Goal: Task Accomplishment & Management: Complete application form

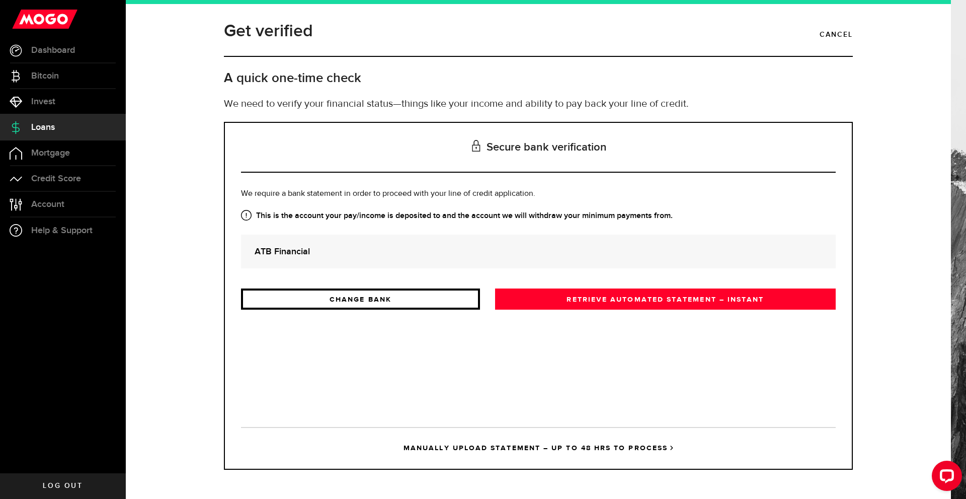
click at [398, 296] on link "CHANGE BANK" at bounding box center [360, 298] width 239 height 21
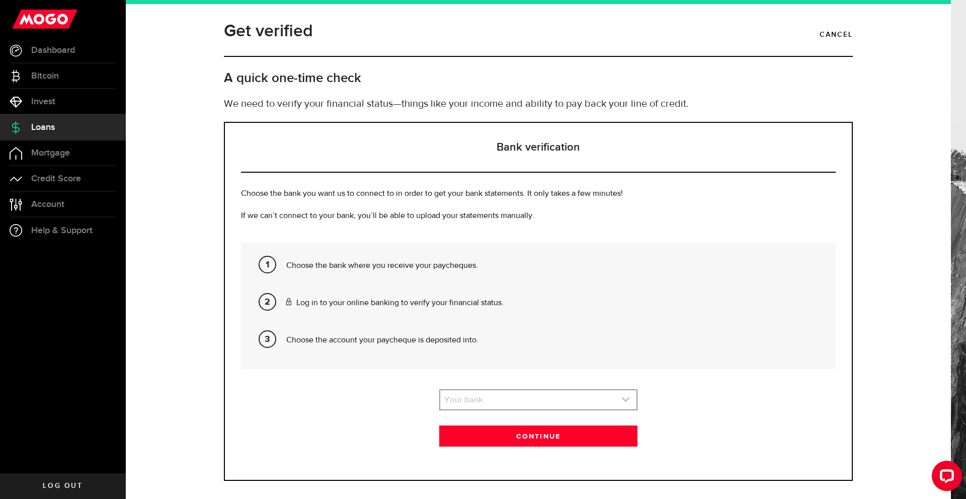
click at [545, 401] on link "expand select" at bounding box center [538, 399] width 196 height 19
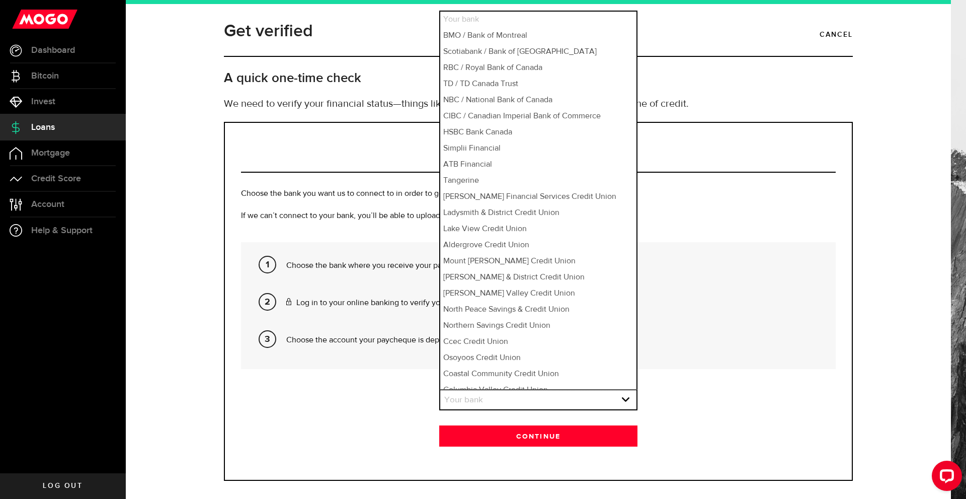
click at [402, 400] on section "Your bank Please pick your bank first! Your bank Your bank BMO / Bank of Montre…" at bounding box center [538, 417] width 595 height 57
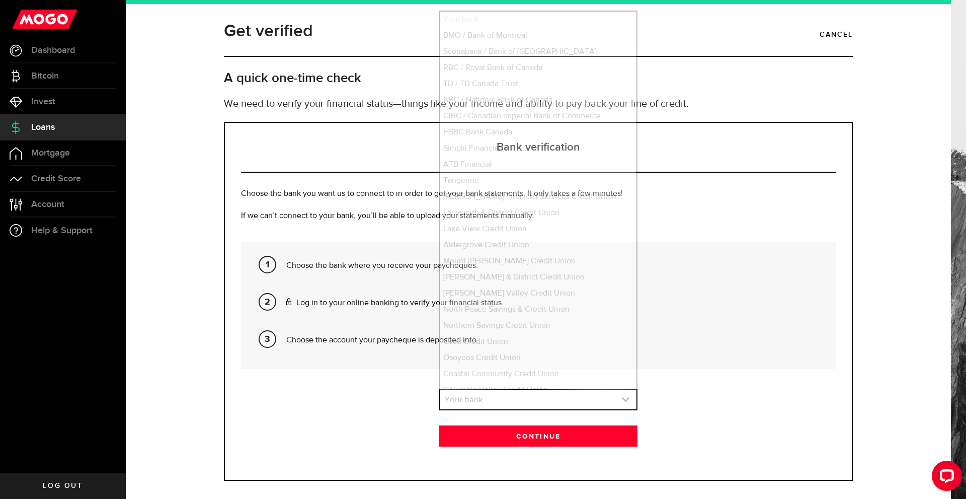
click at [482, 397] on link "expand select" at bounding box center [538, 399] width 196 height 19
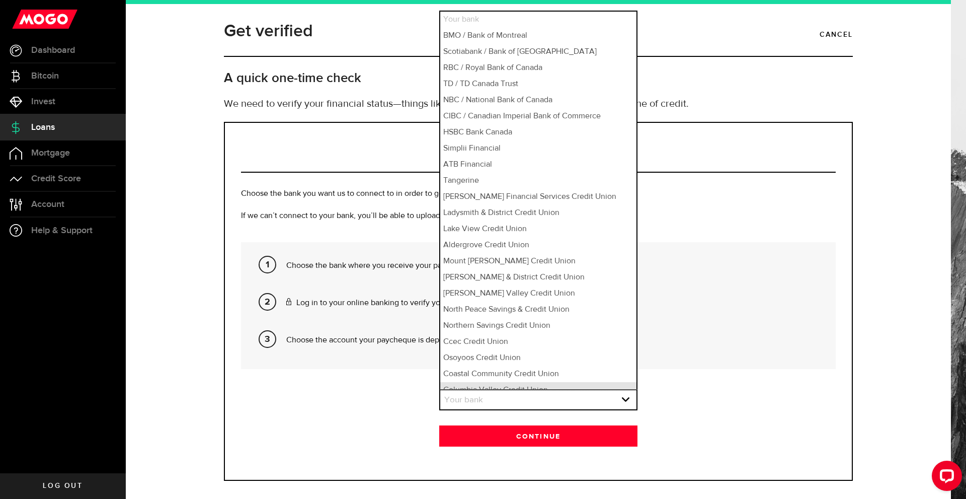
scroll to position [9, 0]
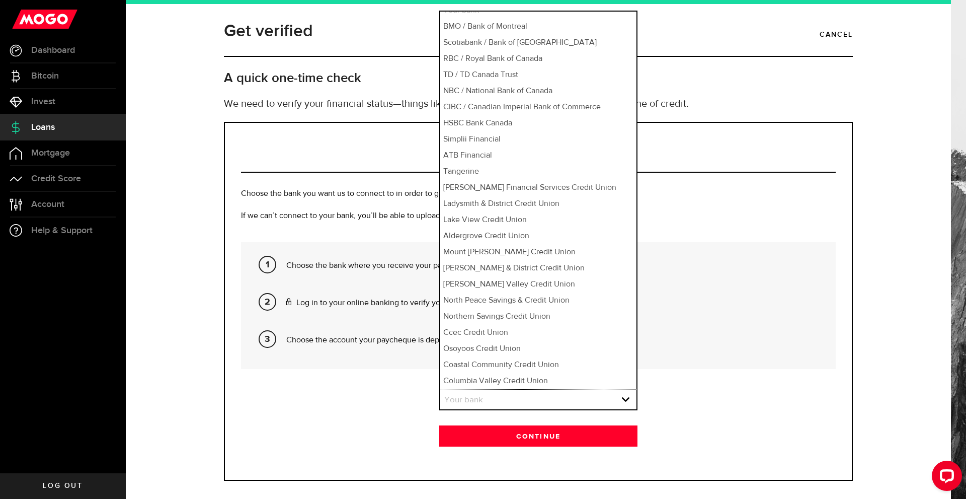
click at [369, 403] on section "Your bank Please pick your bank first! Your bank Your bank BMO / Bank of Montre…" at bounding box center [538, 417] width 595 height 57
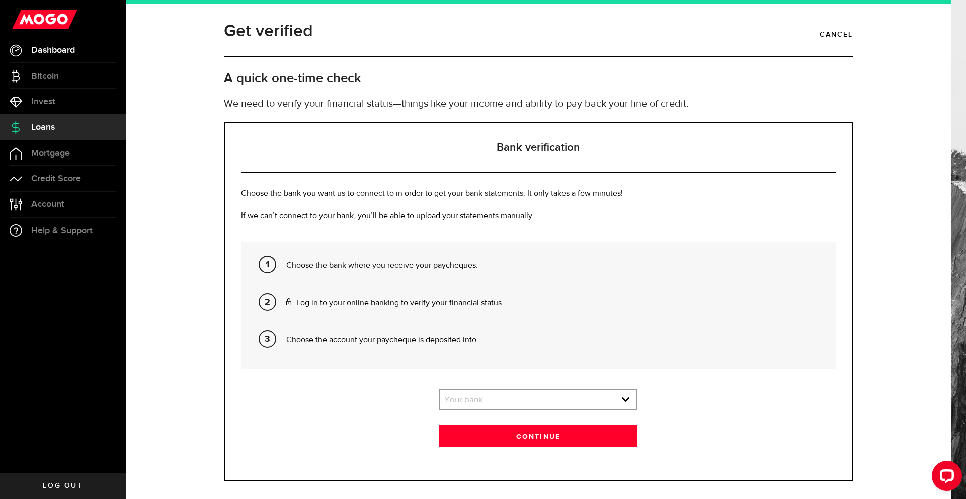
click at [52, 56] on link "Dashboard" at bounding box center [63, 50] width 126 height 25
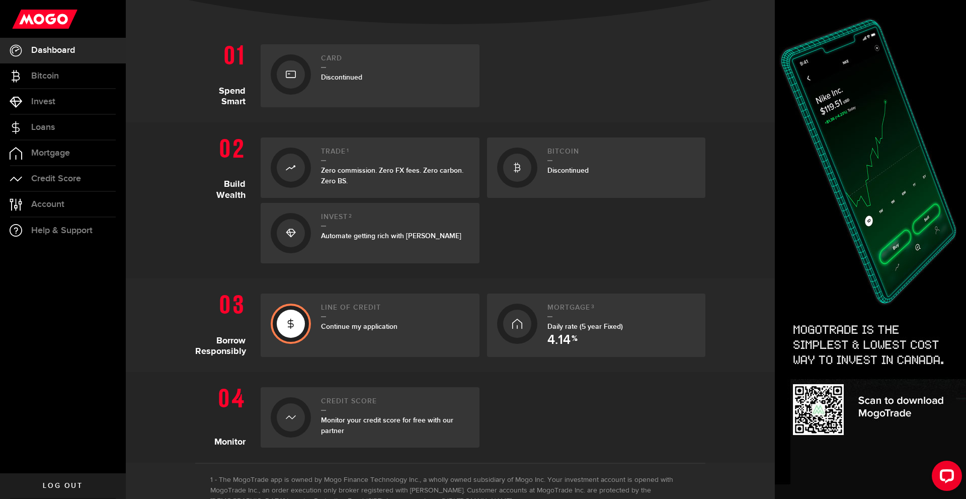
scroll to position [252, 0]
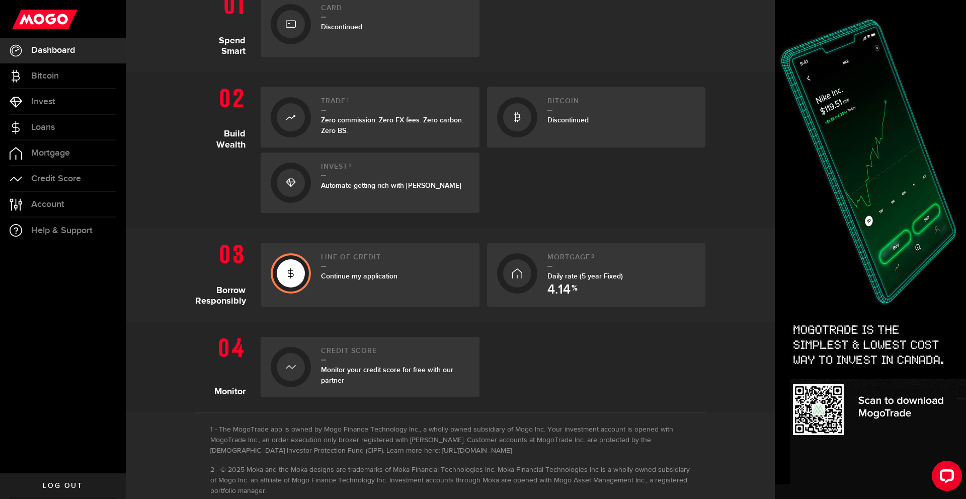
click at [328, 283] on div "Line of credit Continue my application" at bounding box center [395, 274] width 148 height 43
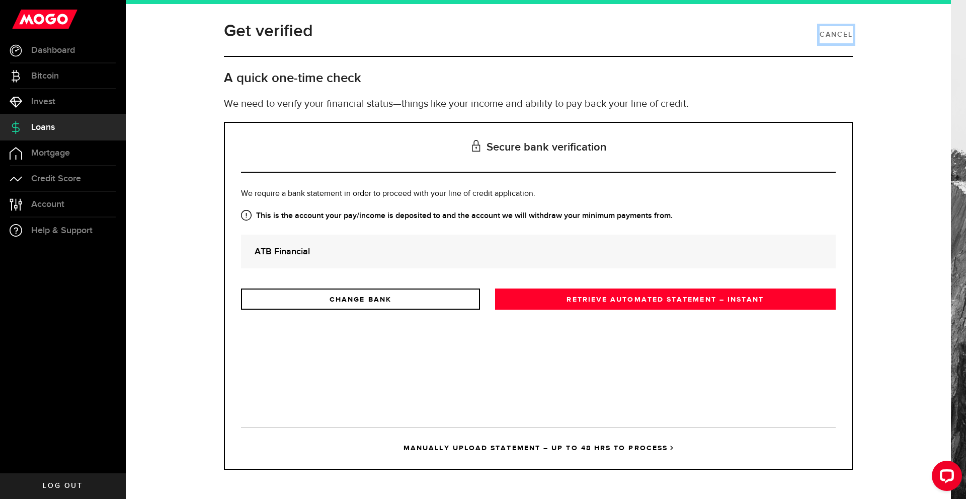
click at [833, 36] on link "Cancel" at bounding box center [836, 34] width 33 height 17
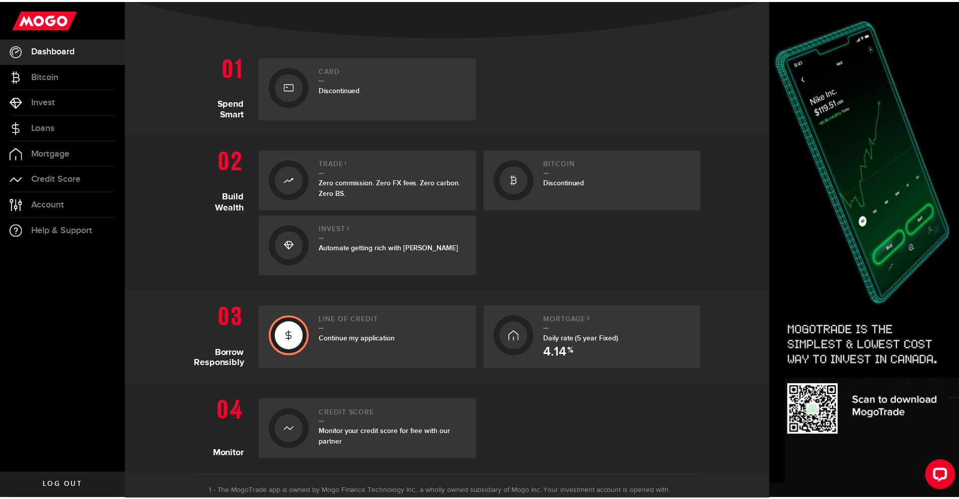
scroll to position [201, 0]
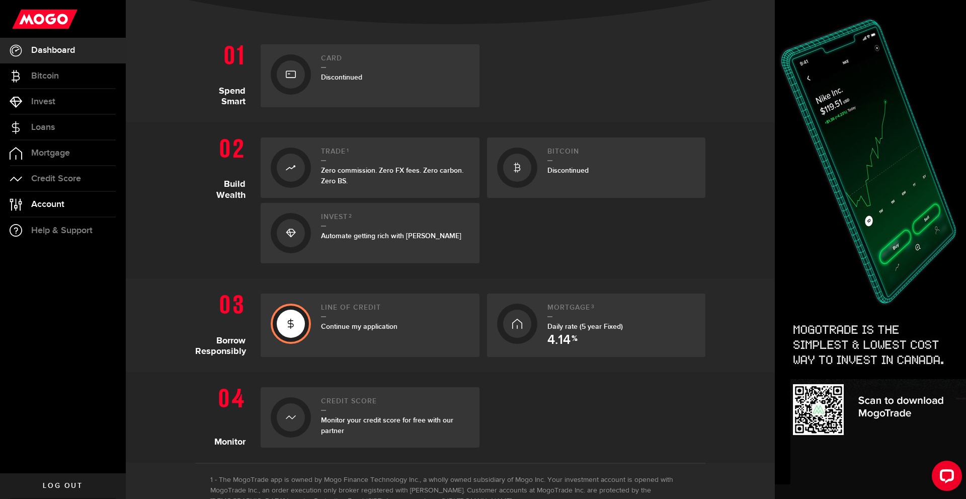
click at [48, 205] on span "Account" at bounding box center [47, 204] width 33 height 9
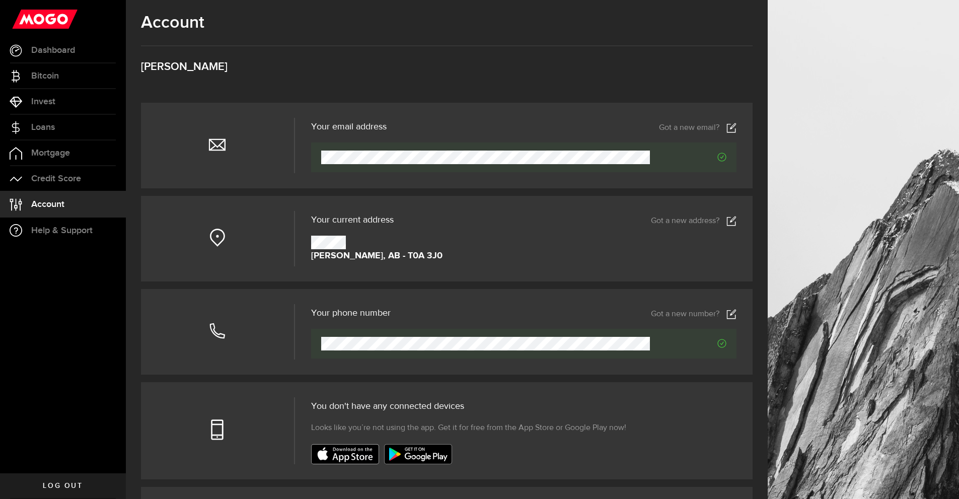
click at [735, 219] on icon at bounding box center [731, 221] width 10 height 10
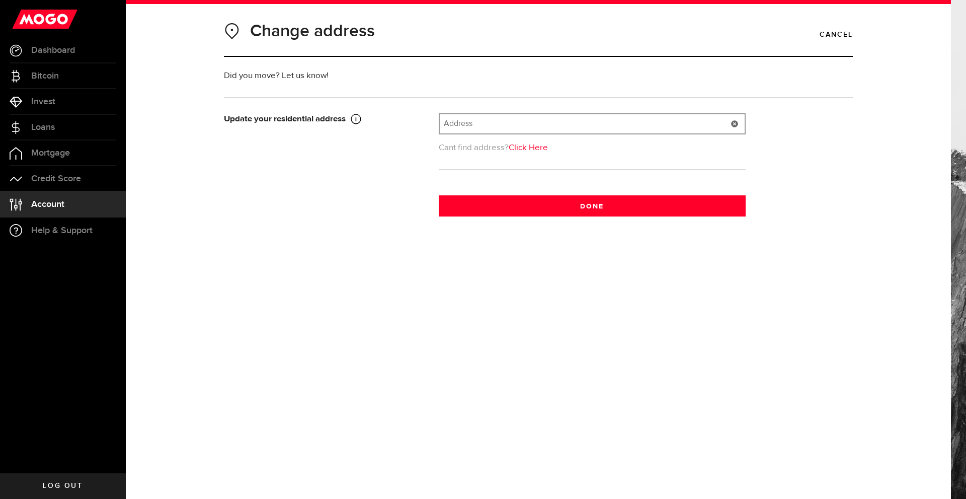
click at [466, 130] on input "text" at bounding box center [592, 123] width 305 height 19
click at [543, 148] on link "Click Here" at bounding box center [528, 147] width 39 height 9
type input "[GEOGRAPHIC_DATA]"
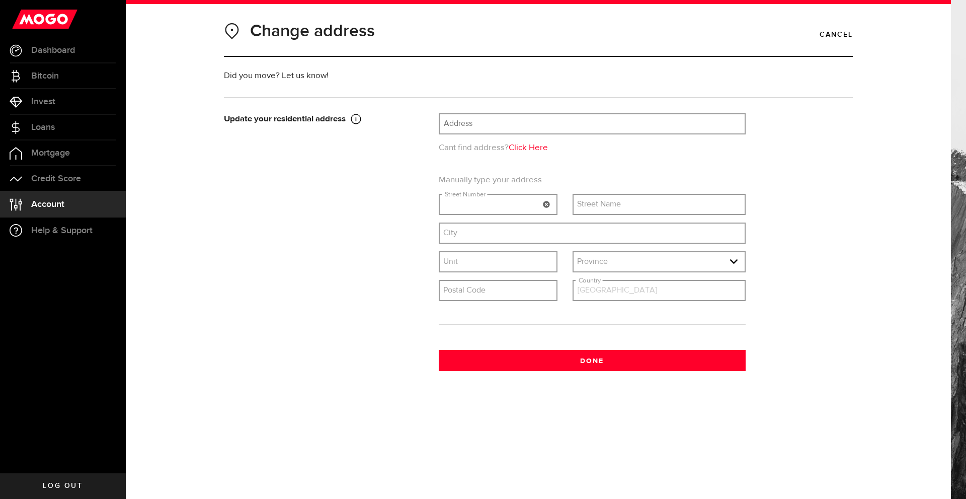
click at [487, 199] on div "What's your street number Street Number" at bounding box center [498, 204] width 119 height 21
type input "54009"
type input "[STREET_ADDRESS]"
click at [477, 224] on input "text" at bounding box center [592, 232] width 305 height 19
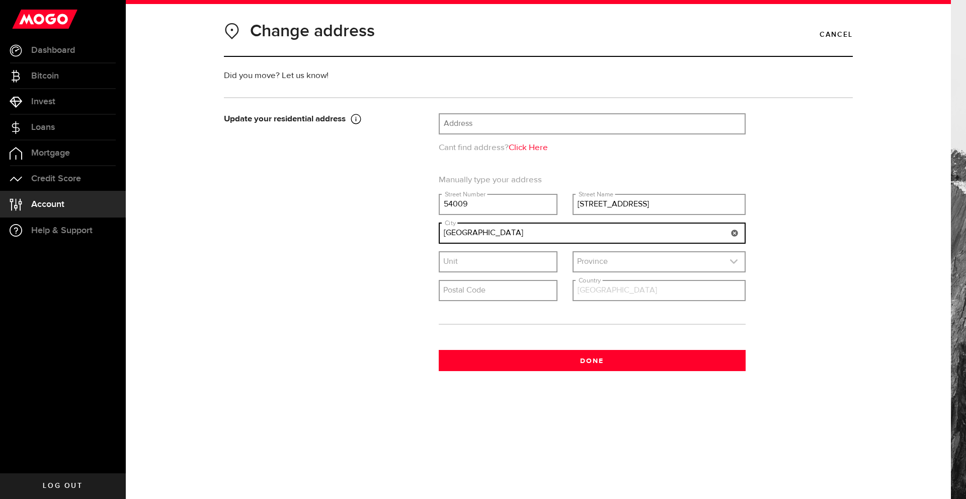
type input "[GEOGRAPHIC_DATA]"
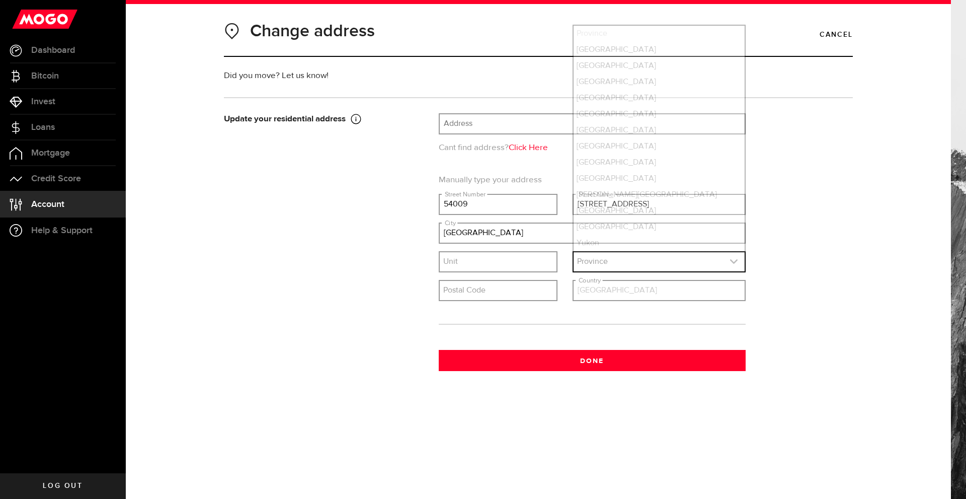
click at [615, 258] on link "expand select" at bounding box center [659, 261] width 171 height 19
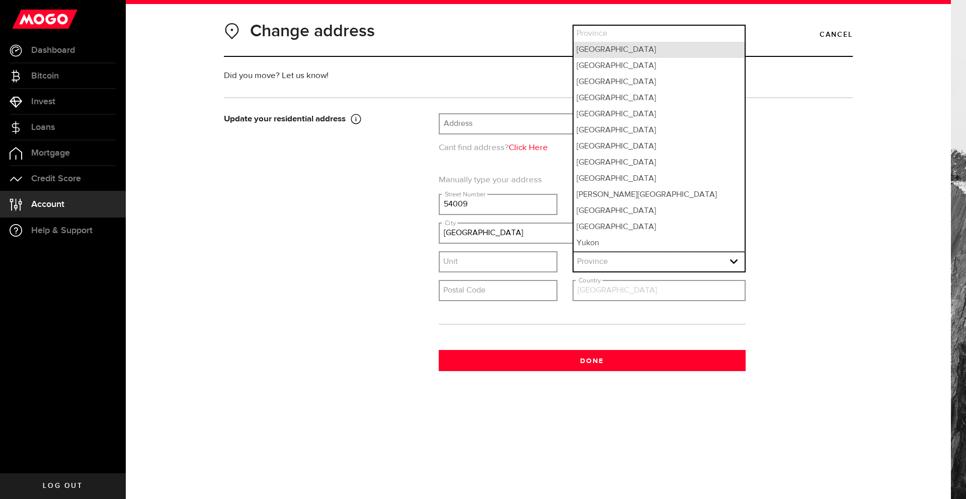
click at [594, 45] on li "[GEOGRAPHIC_DATA]" at bounding box center [659, 50] width 171 height 16
select select "AB"
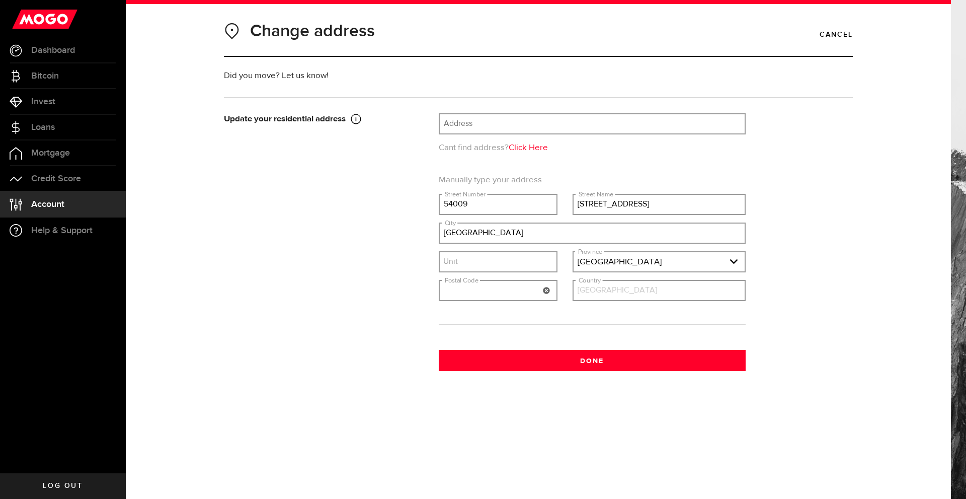
click at [491, 290] on input "text" at bounding box center [498, 290] width 117 height 19
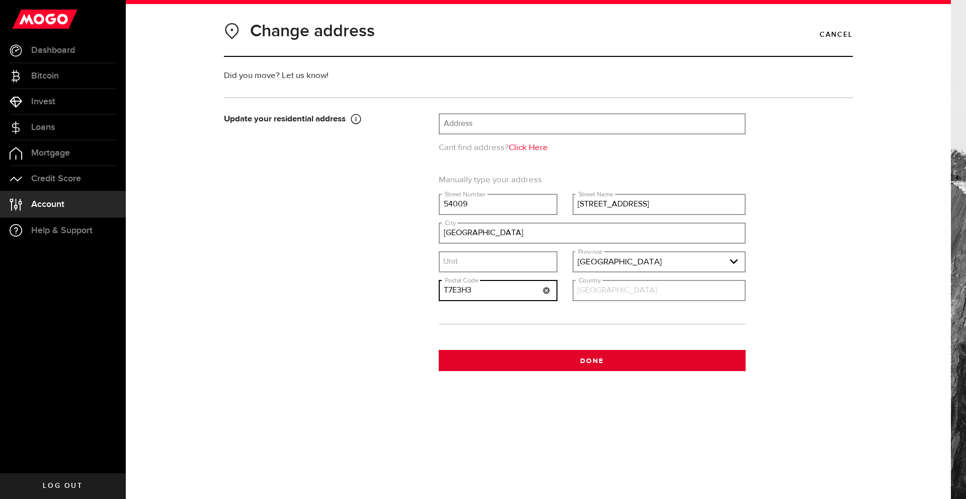
type input "T7E3H3"
click at [557, 355] on button "Done" at bounding box center [592, 360] width 307 height 21
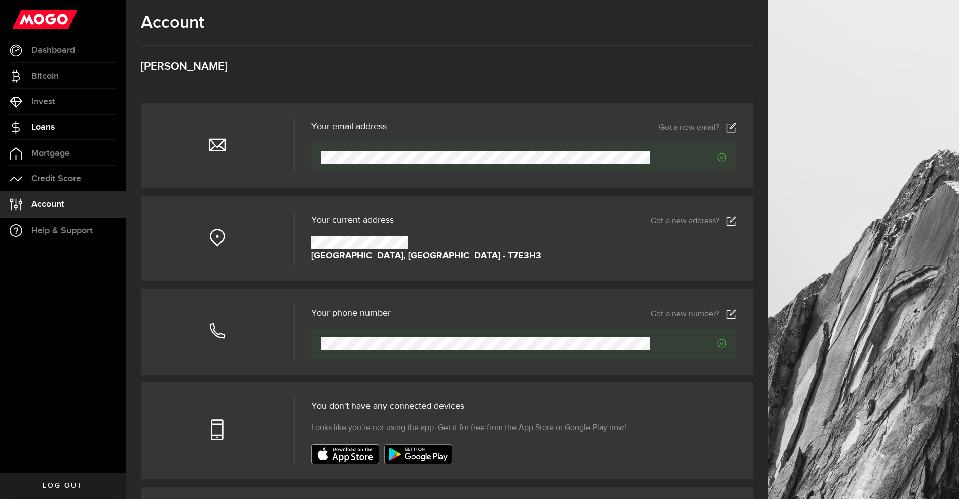
click at [49, 132] on span "Loans" at bounding box center [43, 127] width 24 height 9
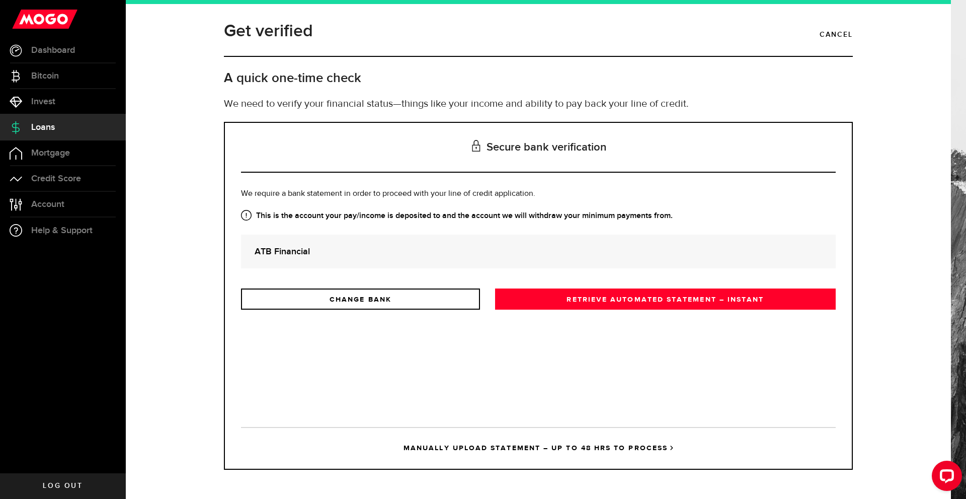
click at [623, 448] on link "MANUALLY UPLOAD STATEMENT – UP TO 48 HRS TO PROCESS" at bounding box center [538, 448] width 595 height 42
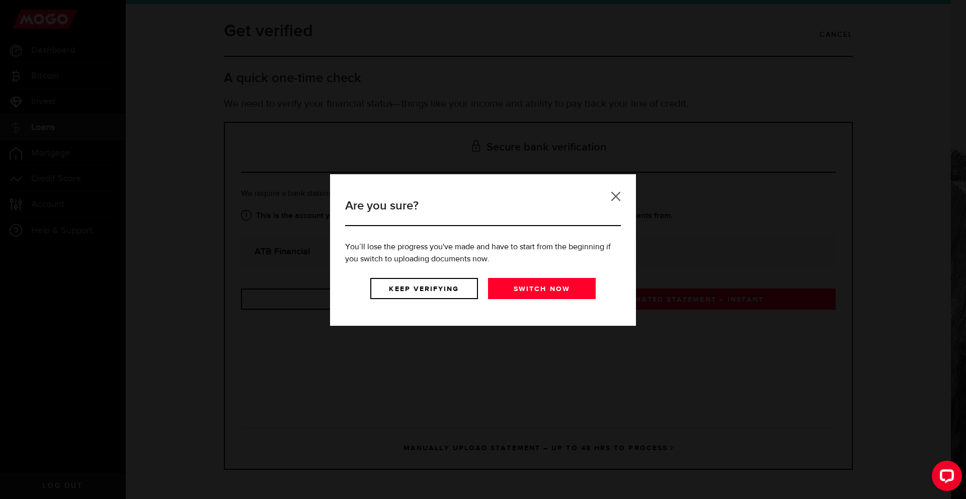
click at [618, 197] on link at bounding box center [616, 196] width 10 height 10
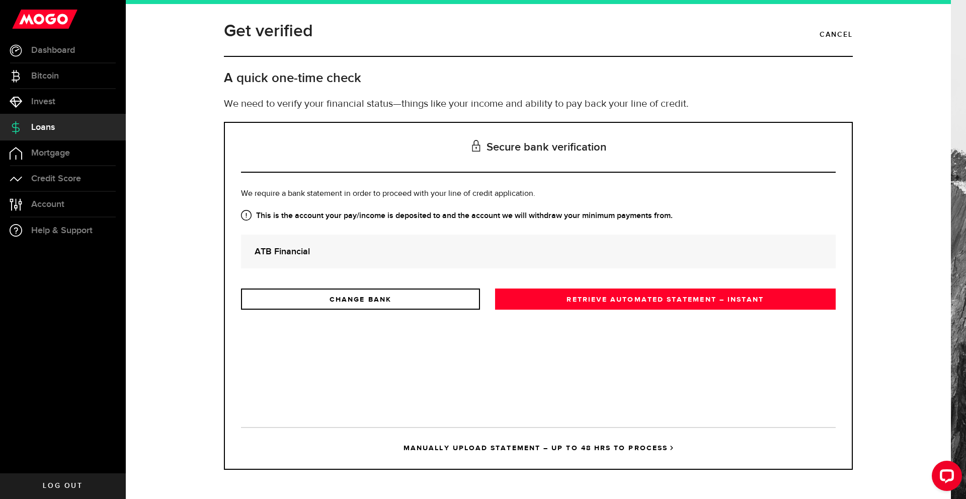
click at [311, 251] on strong "ATB Financial" at bounding box center [539, 252] width 568 height 14
click at [311, 252] on strong "ATB Financial" at bounding box center [539, 252] width 568 height 14
drag, startPoint x: 311, startPoint y: 252, endPoint x: 317, endPoint y: 264, distance: 12.8
click at [312, 252] on strong "ATB Financial" at bounding box center [539, 252] width 568 height 14
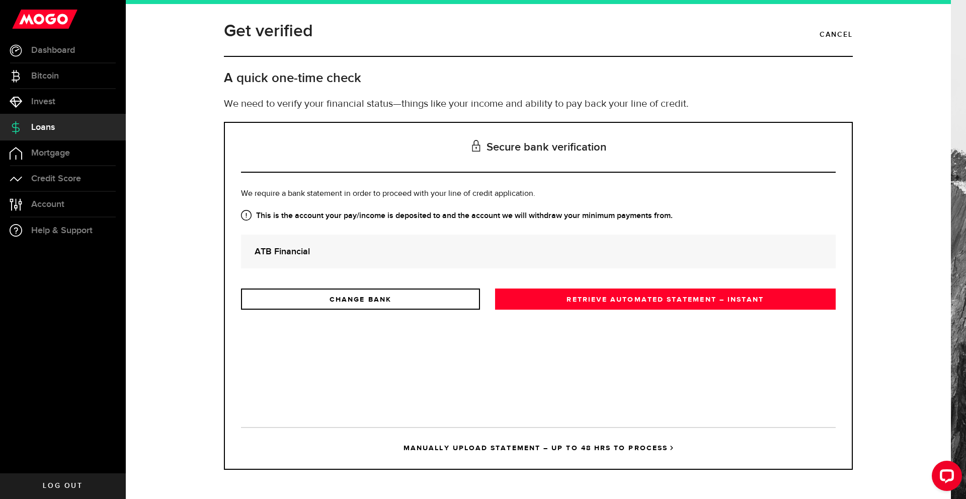
drag, startPoint x: 338, startPoint y: 303, endPoint x: 373, endPoint y: 277, distance: 43.5
click at [339, 303] on link "CHANGE BANK" at bounding box center [360, 298] width 239 height 21
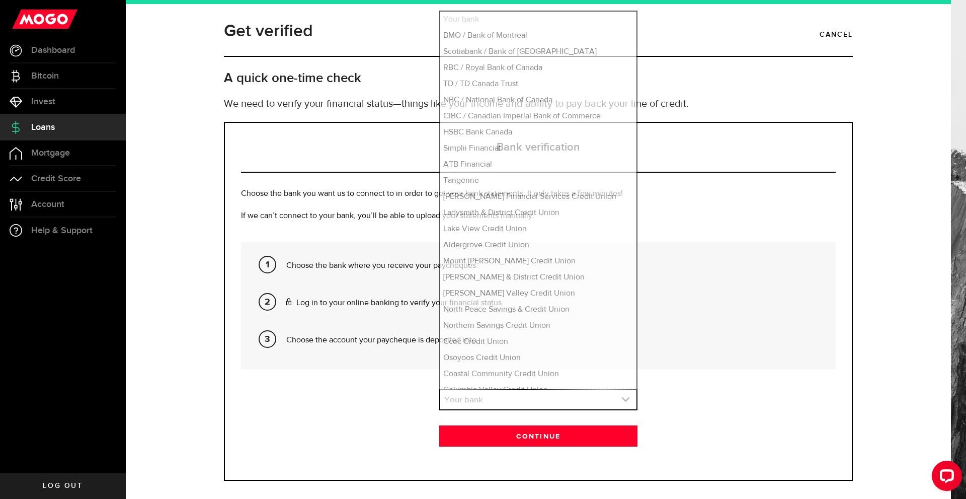
click at [466, 402] on link "expand select" at bounding box center [538, 399] width 196 height 19
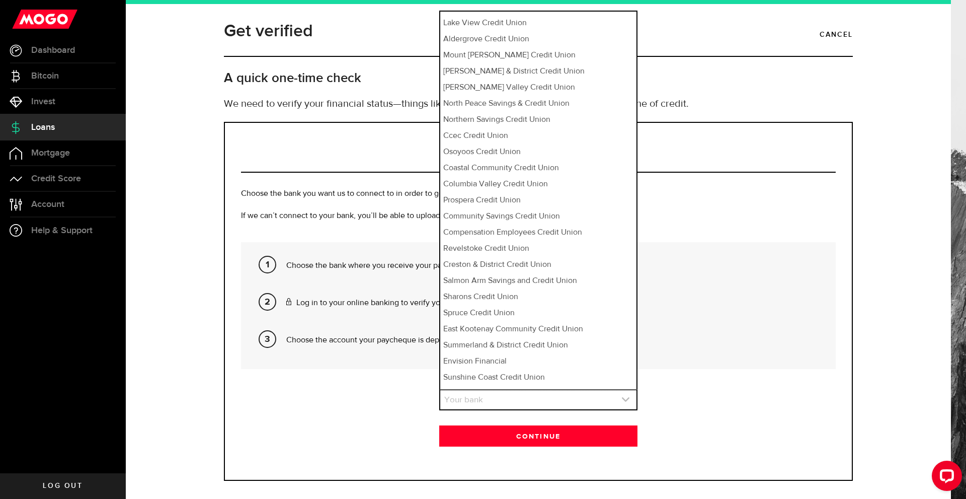
scroll to position [415, 0]
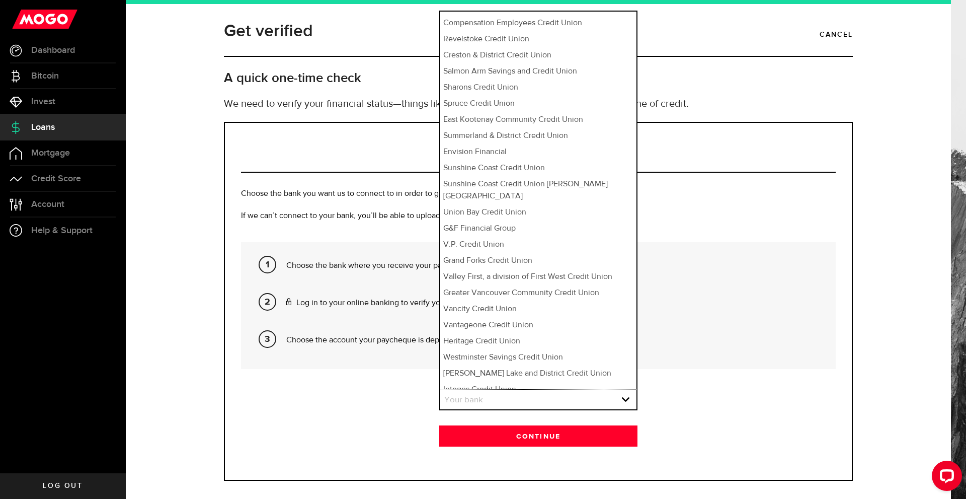
click at [698, 279] on li "Choose the bank where you receive your paycheques." at bounding box center [557, 268] width 542 height 37
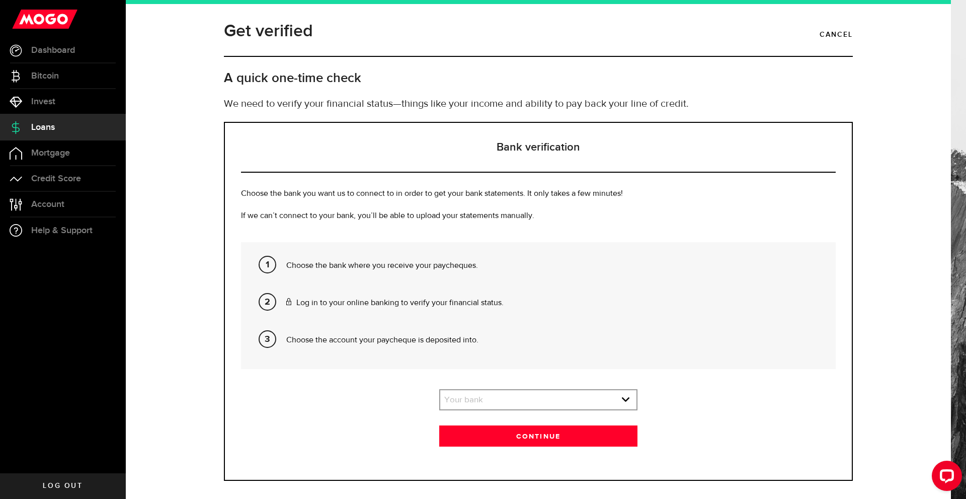
click at [307, 211] on p "If we can’t connect to your bank, you’ll be able to upload your statements manu…" at bounding box center [538, 216] width 595 height 12
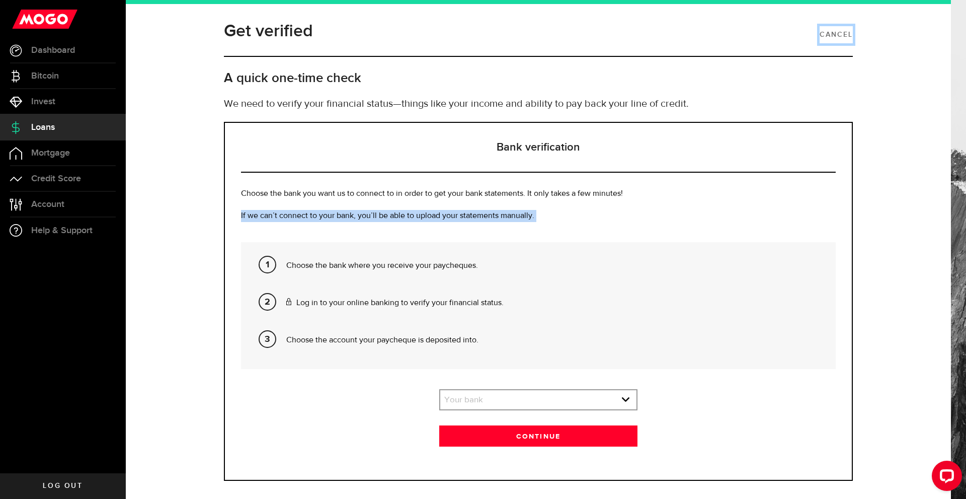
click at [820, 35] on link "Cancel" at bounding box center [836, 34] width 33 height 17
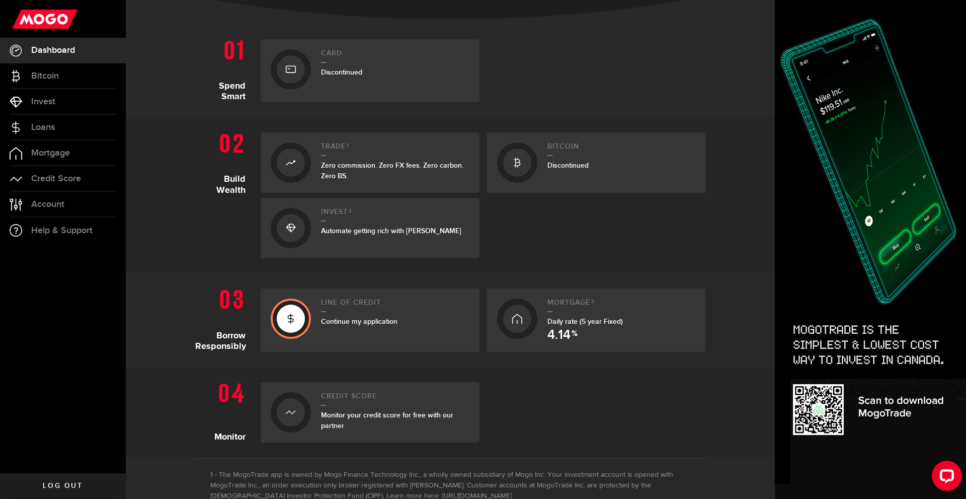
scroll to position [220, 0]
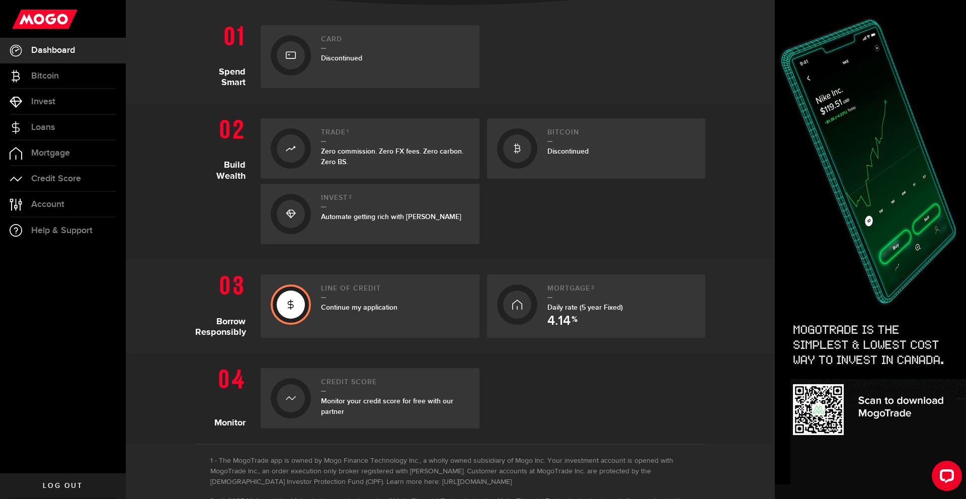
drag, startPoint x: 356, startPoint y: 294, endPoint x: 632, endPoint y: 401, distance: 295.9
click at [632, 401] on div at bounding box center [596, 398] width 219 height 60
click at [365, 309] on span "Continue my application" at bounding box center [359, 307] width 76 height 9
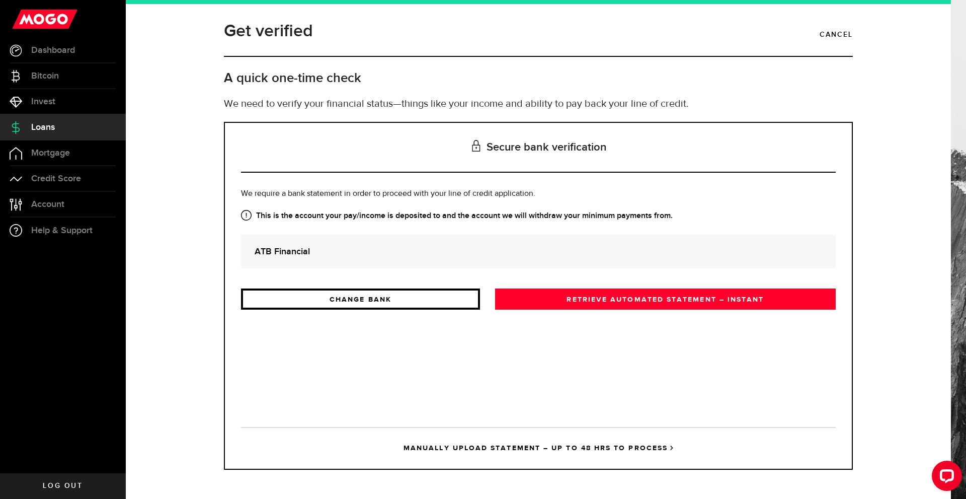
click at [366, 304] on link "CHANGE BANK" at bounding box center [360, 298] width 239 height 21
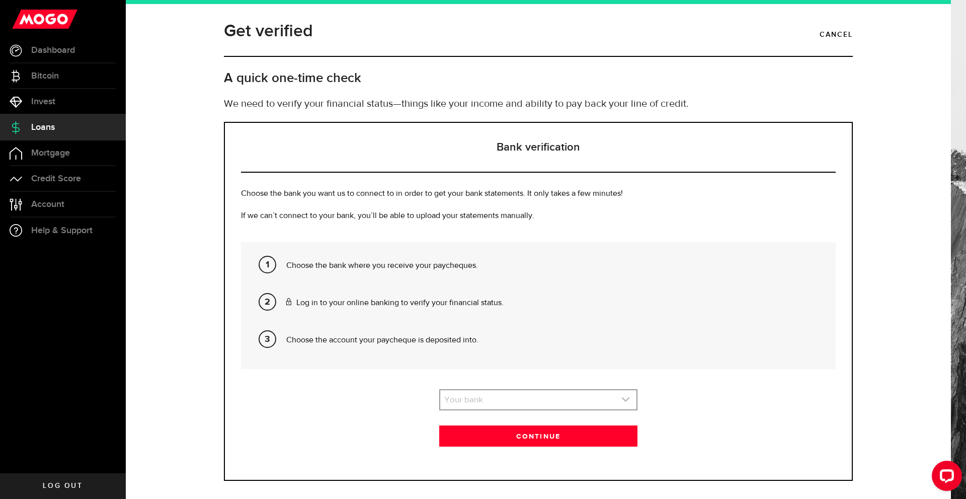
click at [501, 389] on div "Bank verification Choose the bank you want us to connect to in order to get you…" at bounding box center [538, 301] width 629 height 359
click at [501, 397] on link "expand select" at bounding box center [538, 399] width 196 height 19
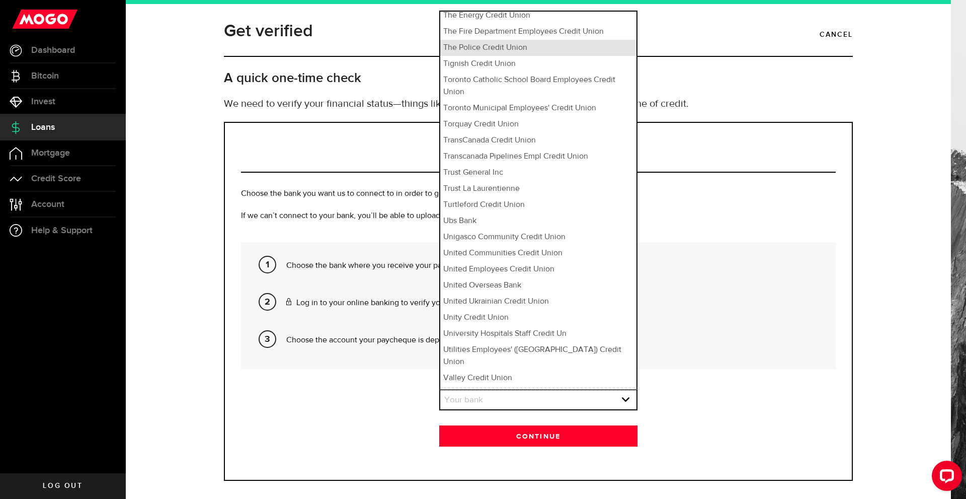
scroll to position [7726, 0]
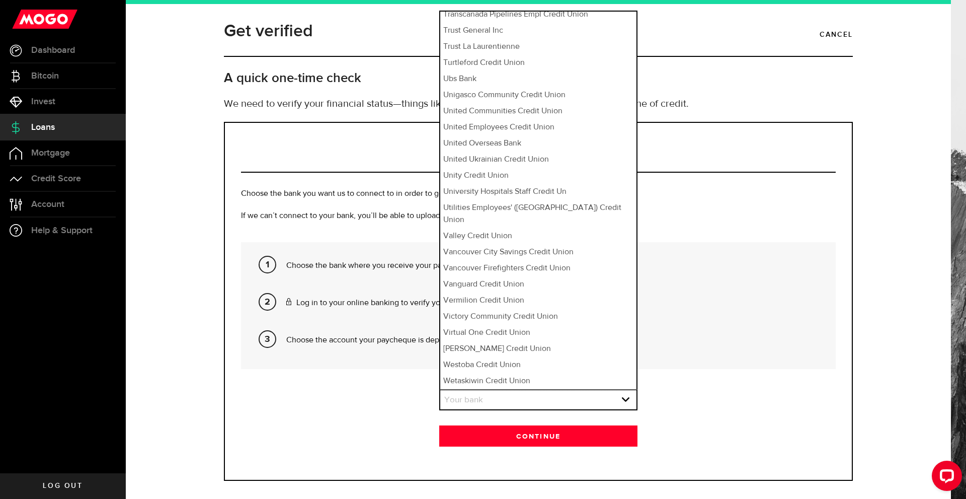
click at [318, 412] on section "Your bank Please pick your bank first! Your bank Your bank BMO / Bank of Montre…" at bounding box center [538, 417] width 595 height 57
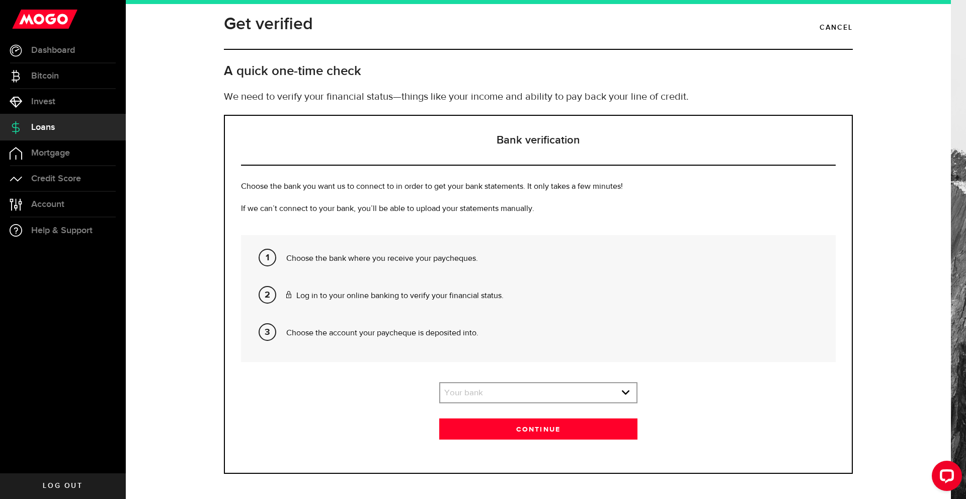
scroll to position [11, 0]
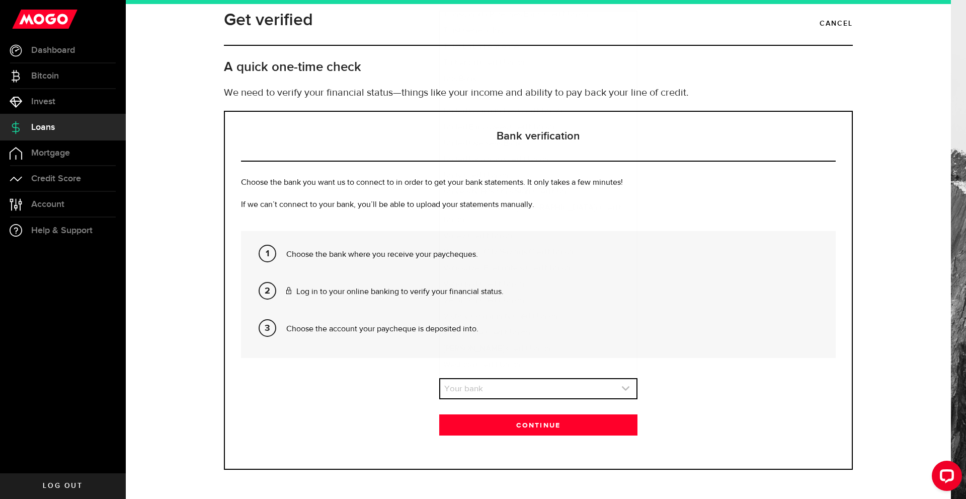
click at [547, 386] on link "expand select" at bounding box center [538, 388] width 196 height 19
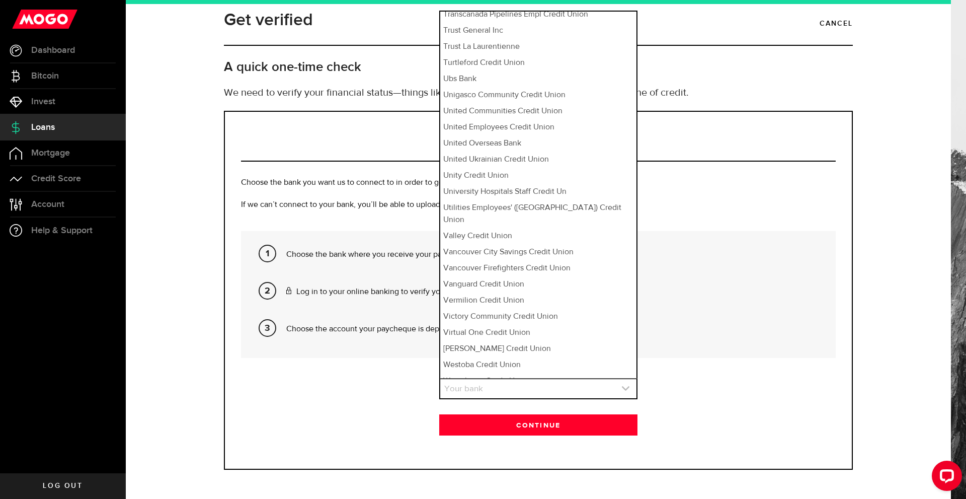
click at [547, 386] on link "expand select" at bounding box center [538, 388] width 196 height 19
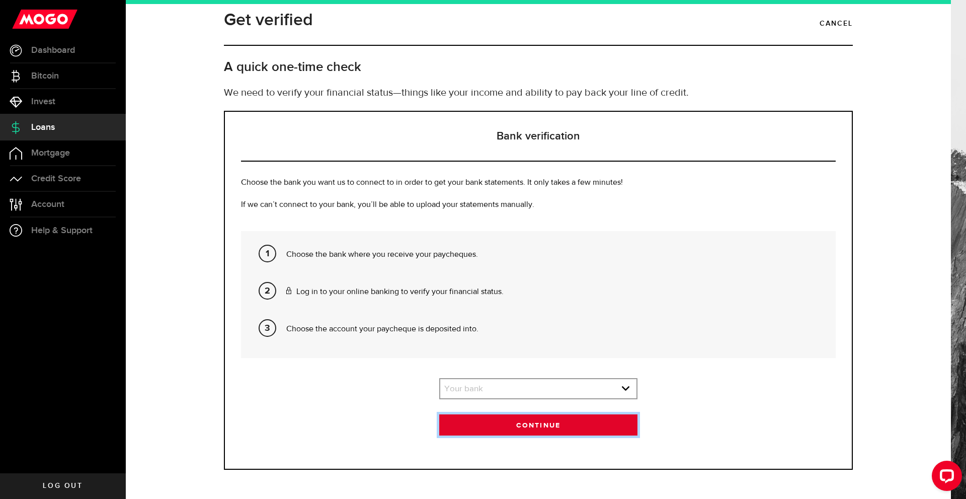
click at [541, 430] on button "Continue" at bounding box center [538, 424] width 198 height 21
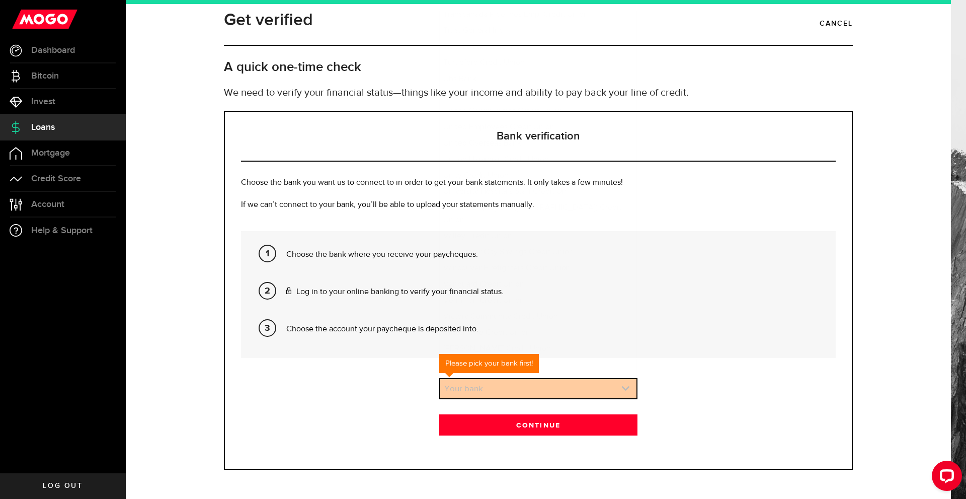
click at [519, 386] on link "expand select" at bounding box center [538, 388] width 196 height 19
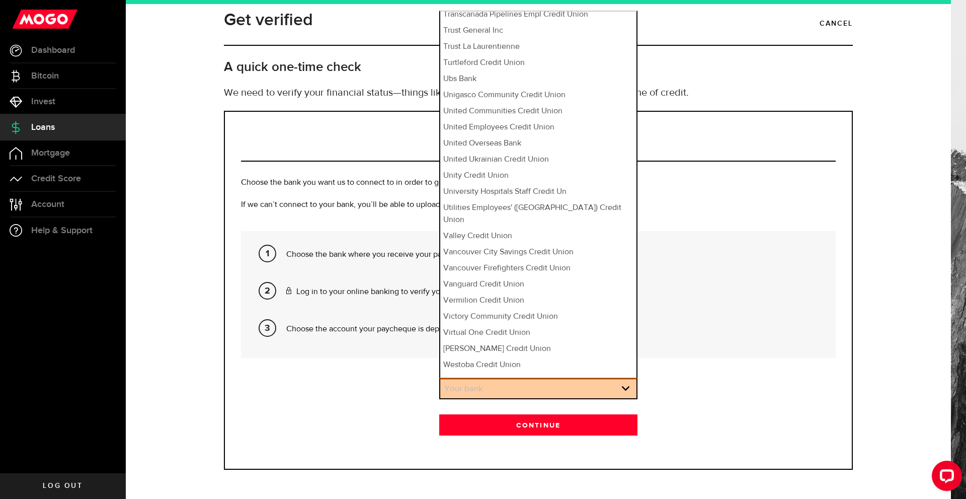
scroll to position [5, 0]
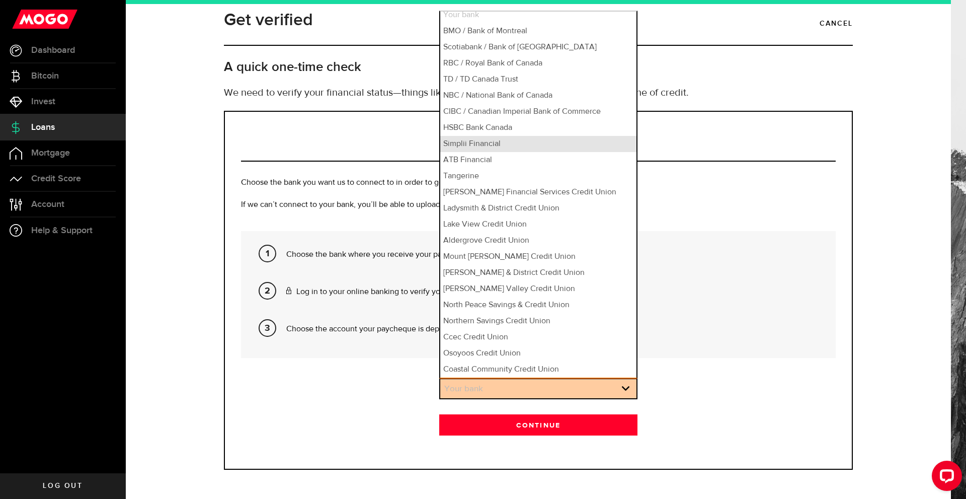
click at [467, 147] on li "Simplii Financial" at bounding box center [538, 144] width 196 height 16
select select "10"
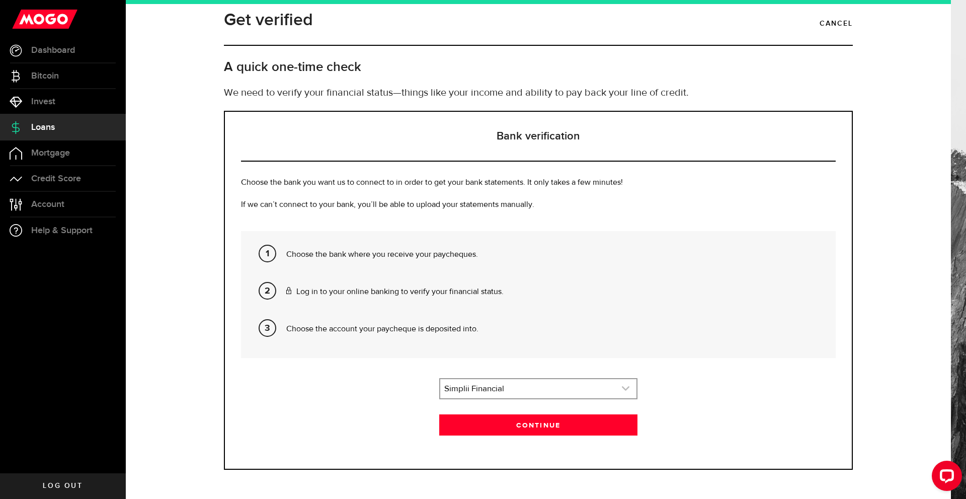
click at [516, 386] on link "expand select" at bounding box center [538, 388] width 196 height 19
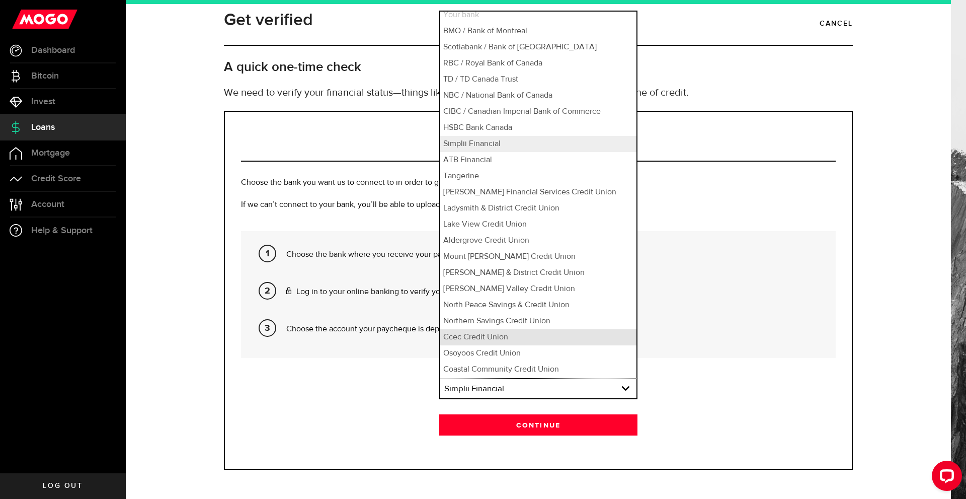
scroll to position [4, 0]
click at [270, 434] on div "Continue" at bounding box center [538, 424] width 595 height 21
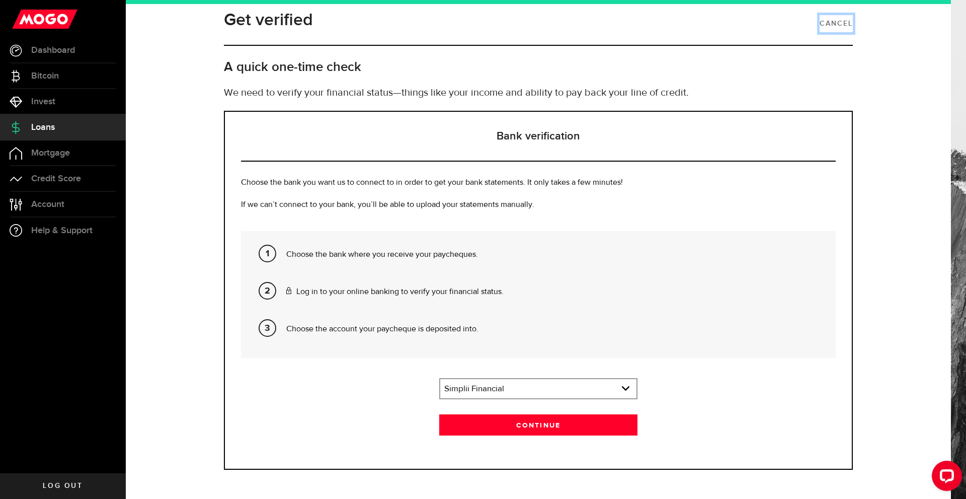
click at [823, 20] on link "Cancel" at bounding box center [836, 23] width 33 height 17
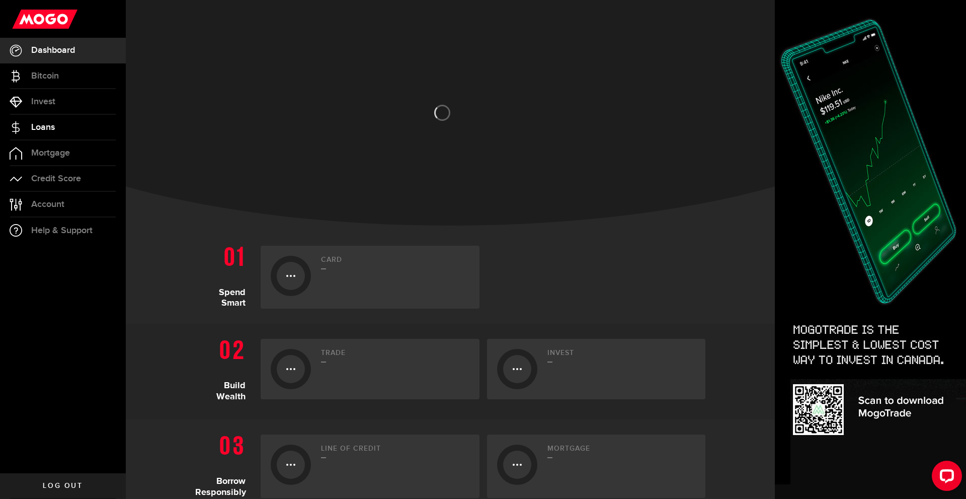
click at [46, 133] on link "Loans" at bounding box center [63, 127] width 126 height 25
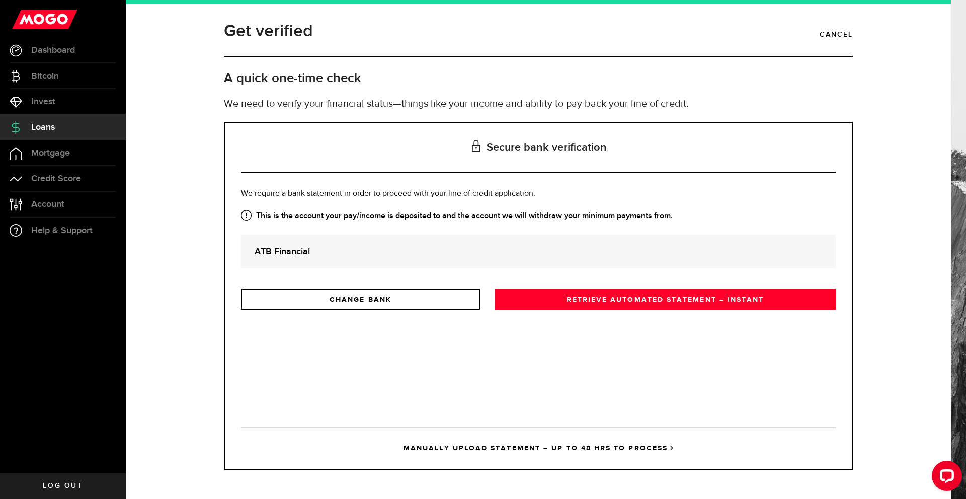
drag, startPoint x: 610, startPoint y: 303, endPoint x: 531, endPoint y: 358, distance: 96.2
click at [531, 358] on div "Is this the bank account you want us to get your bank statements from? We requi…" at bounding box center [538, 300] width 595 height 224
click at [837, 36] on link "Cancel" at bounding box center [836, 34] width 33 height 17
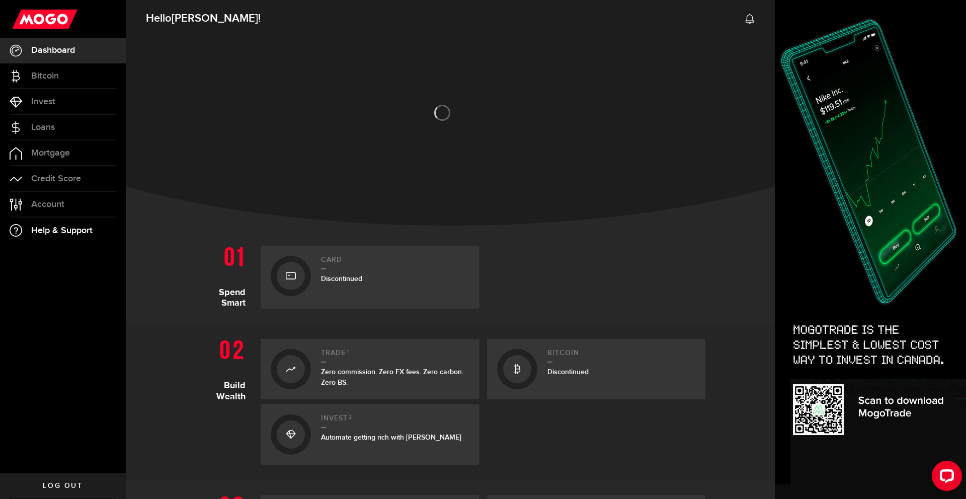
click at [49, 223] on link "Help & Support" at bounding box center [63, 230] width 126 height 26
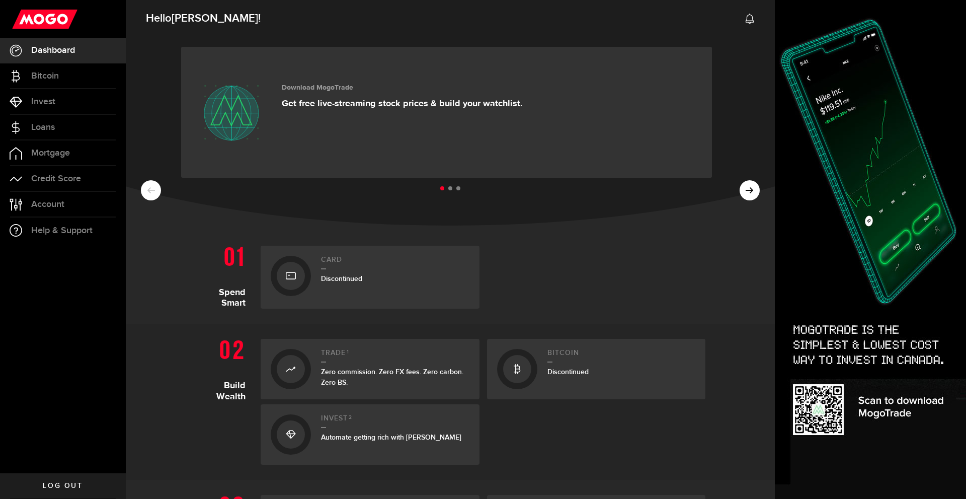
scroll to position [151, 0]
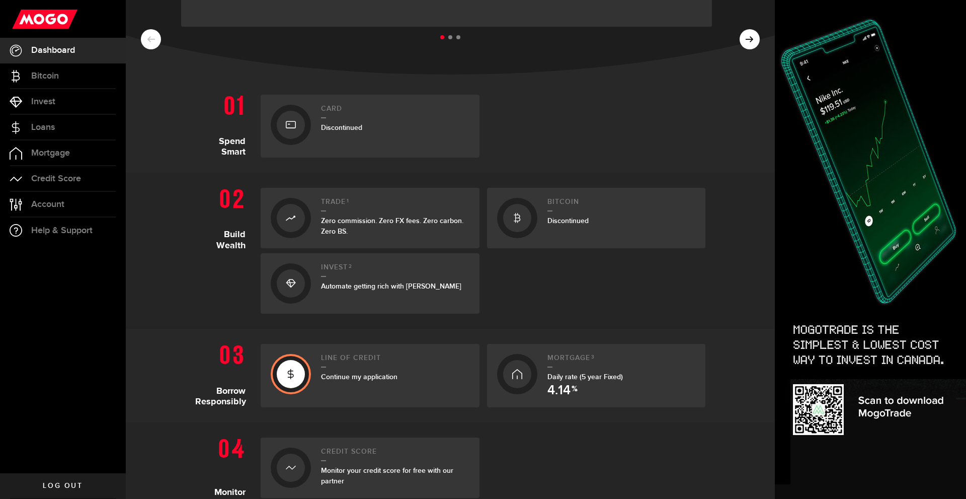
click at [340, 382] on div "Line of credit Continue my application" at bounding box center [395, 375] width 148 height 43
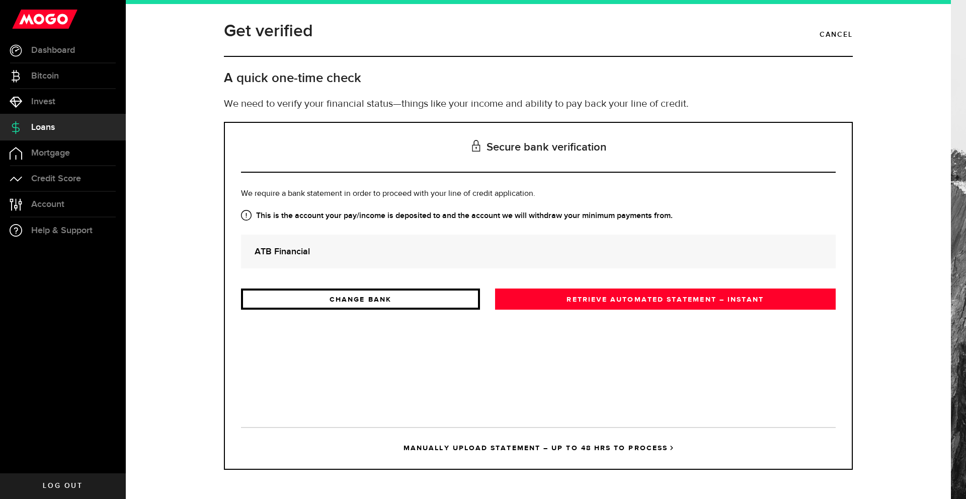
click at [348, 300] on link "CHANGE BANK" at bounding box center [360, 298] width 239 height 21
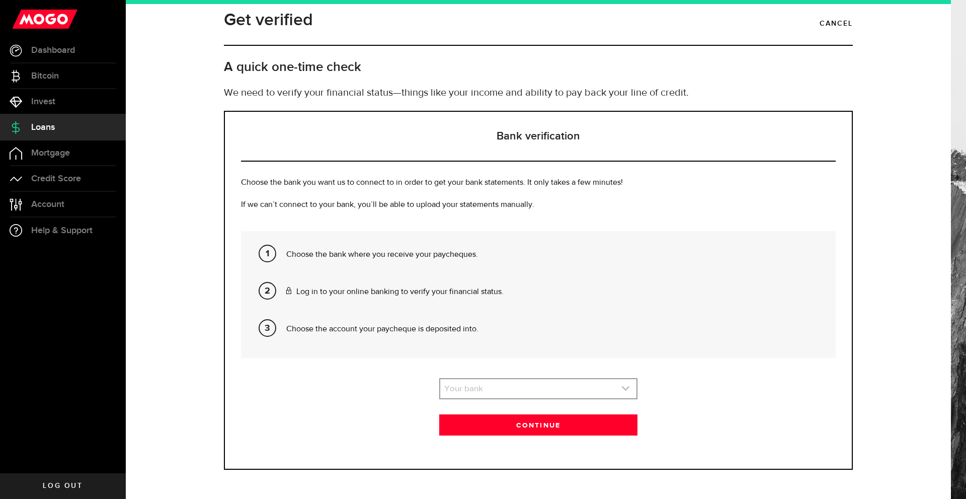
click at [477, 398] on link "expand select" at bounding box center [538, 388] width 196 height 19
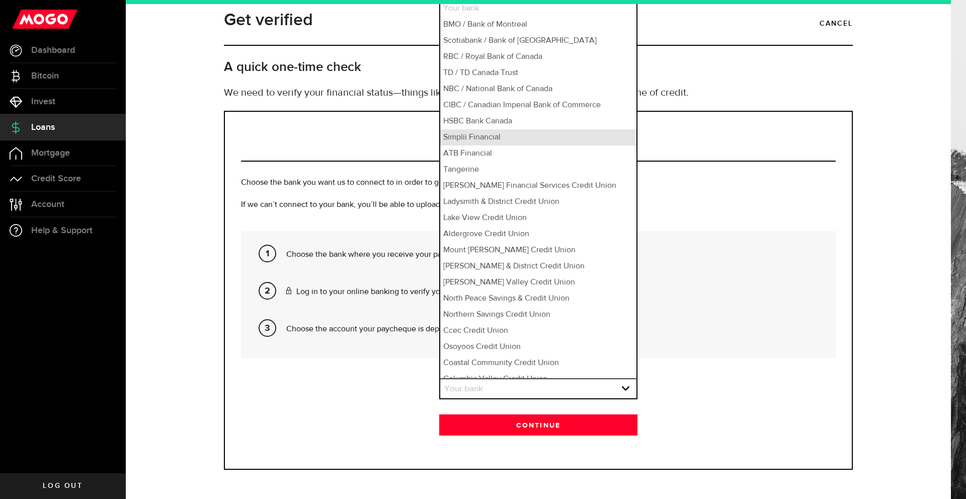
click at [481, 145] on li "Simplii Financial" at bounding box center [538, 137] width 196 height 16
select select "10"
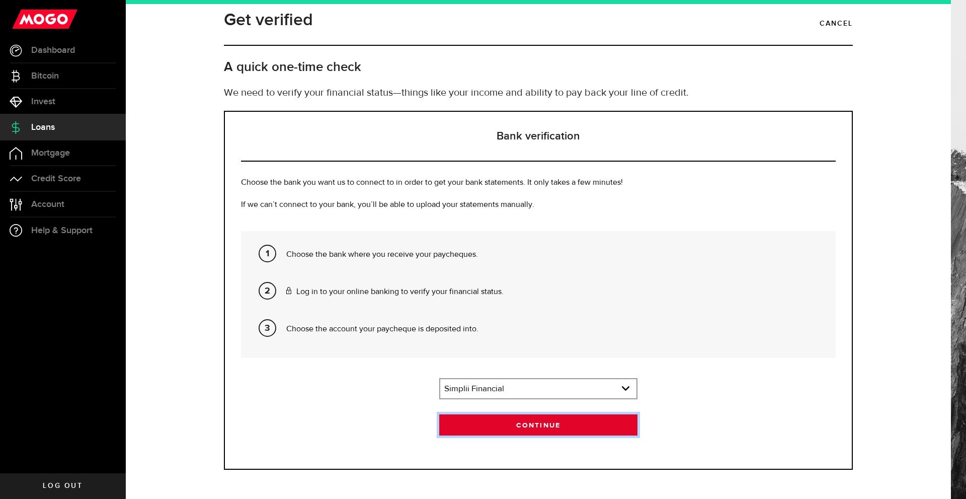
click at [525, 435] on button "Continue" at bounding box center [538, 424] width 198 height 21
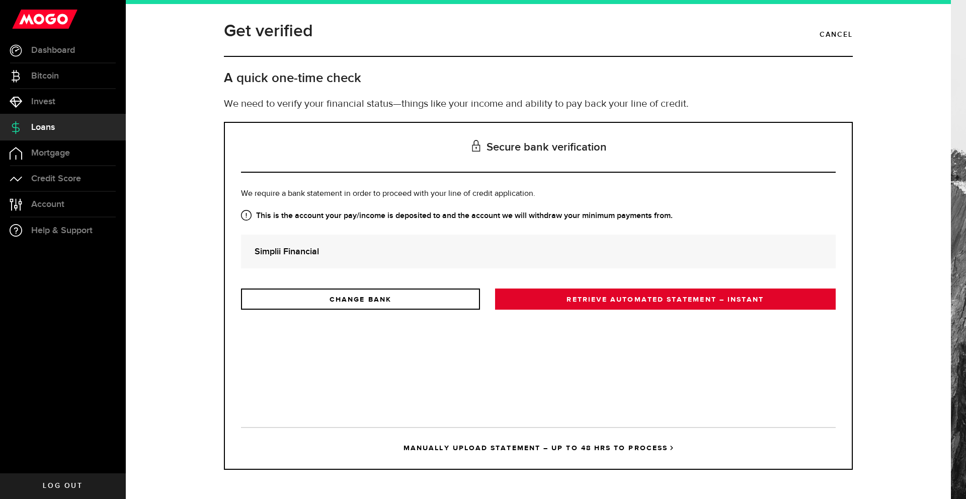
click at [573, 299] on link "RETRIEVE AUTOMATED STATEMENT – INSTANT" at bounding box center [665, 298] width 341 height 21
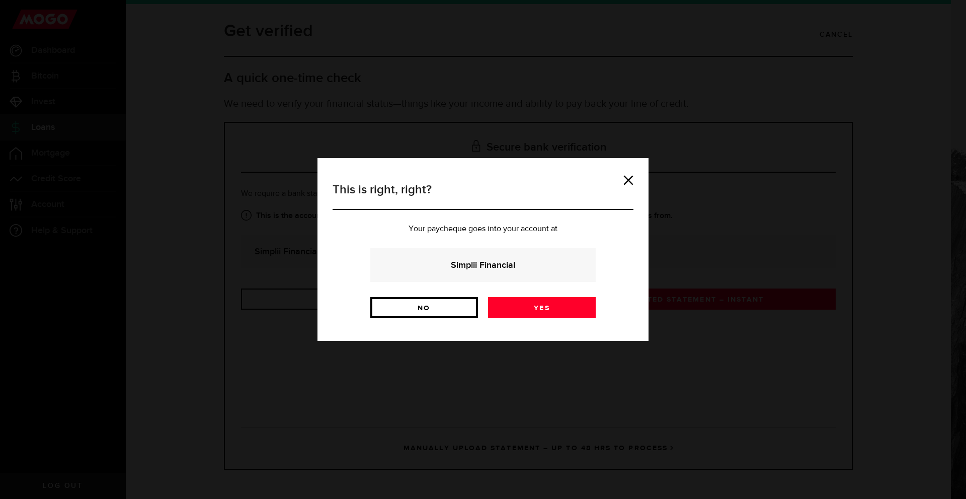
click at [459, 303] on link "No" at bounding box center [424, 307] width 108 height 21
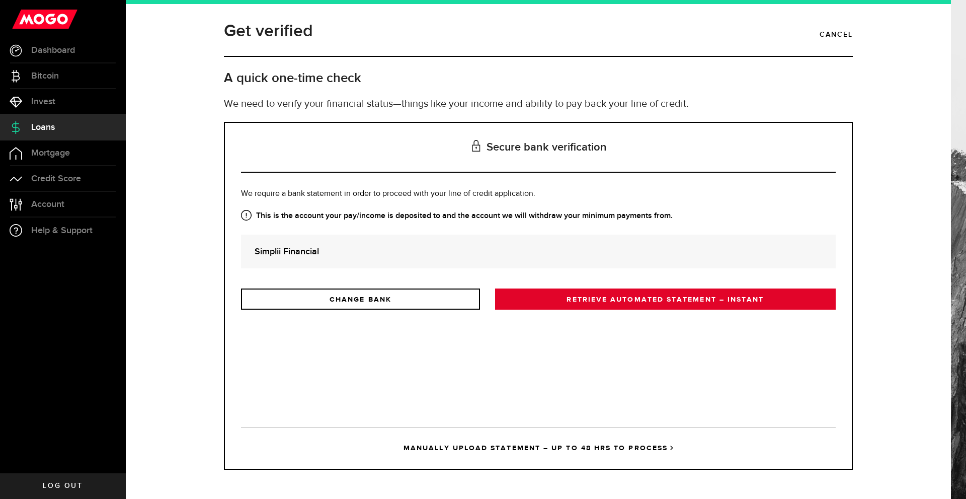
click at [561, 304] on link "RETRIEVE AUTOMATED STATEMENT – INSTANT" at bounding box center [665, 298] width 341 height 21
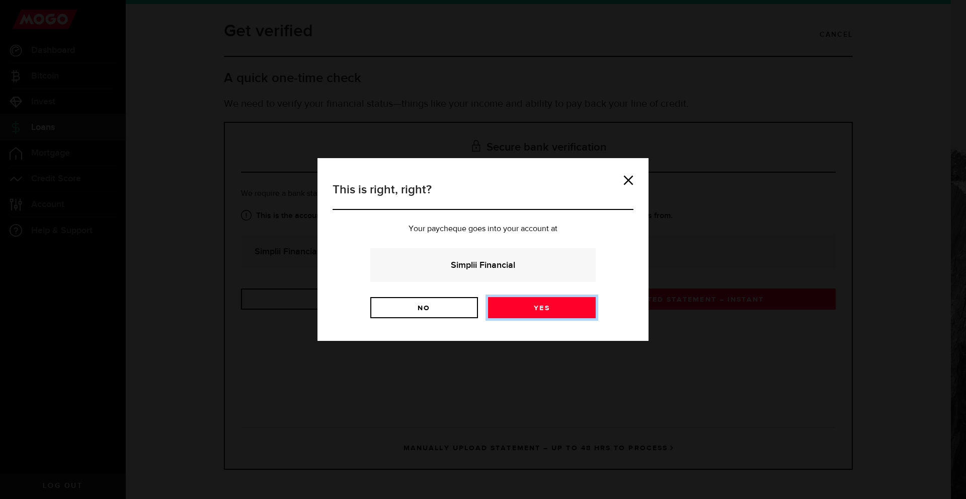
click at [540, 307] on link "Yes" at bounding box center [542, 307] width 108 height 21
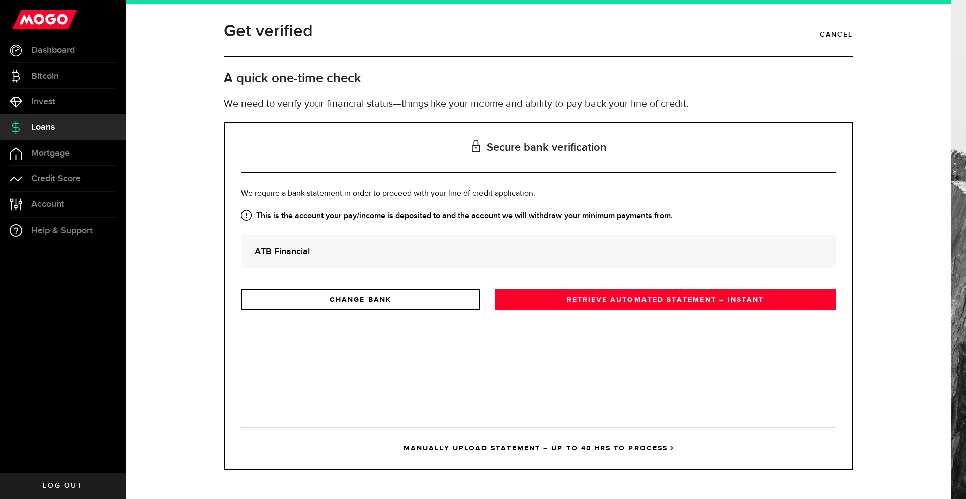
click at [443, 252] on strong "ATB Financial" at bounding box center [539, 252] width 568 height 14
click at [605, 442] on link "MANUALLY UPLOAD STATEMENT – UP TO 48 HRS TO PROCESS" at bounding box center [538, 448] width 595 height 42
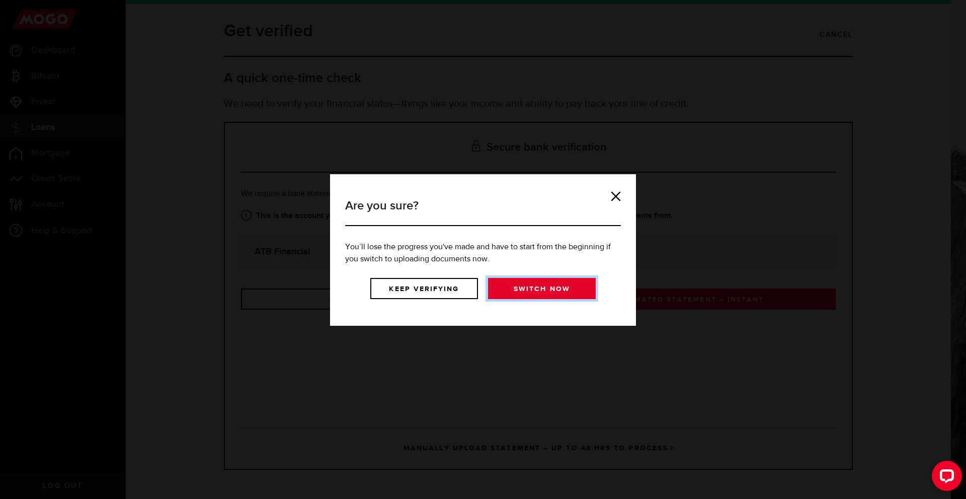
click at [555, 291] on link "Switch now" at bounding box center [542, 288] width 108 height 21
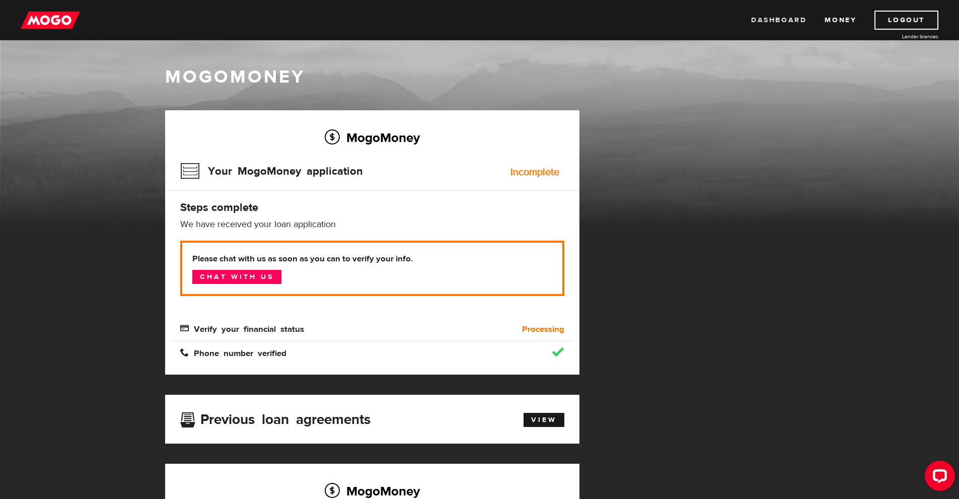
click at [768, 18] on link "Dashboard" at bounding box center [778, 20] width 55 height 19
click at [259, 276] on link "Chat with us" at bounding box center [236, 277] width 89 height 14
